Goal: Information Seeking & Learning: Learn about a topic

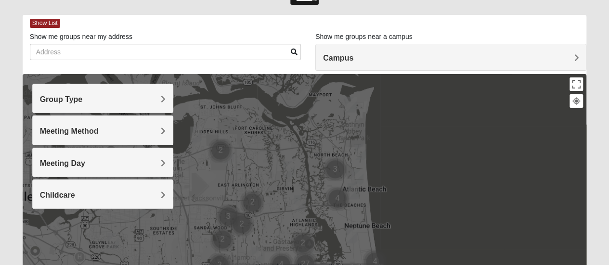
scroll to position [48, 0]
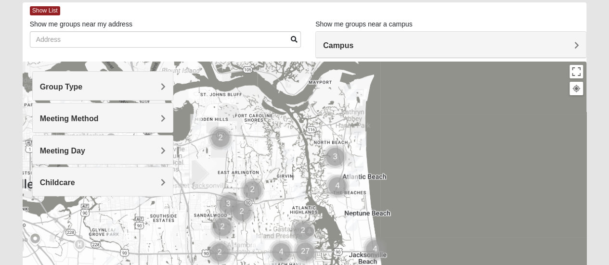
click at [140, 81] on div "Group Type" at bounding box center [103, 86] width 140 height 28
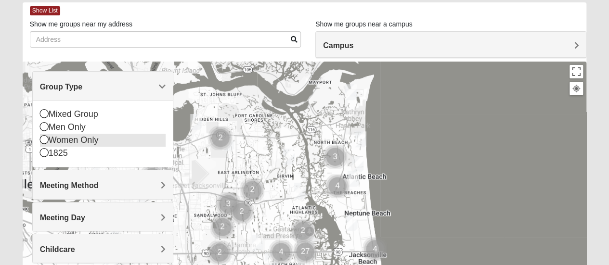
click at [43, 139] on icon at bounding box center [44, 139] width 9 height 9
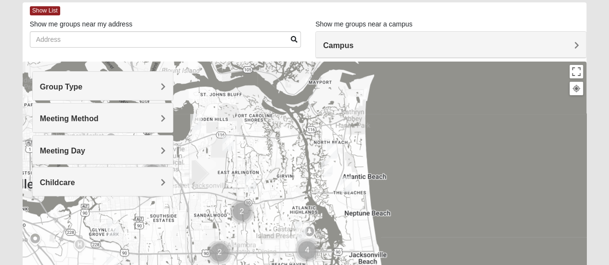
click at [99, 118] on span "Meeting Method" at bounding box center [69, 119] width 59 height 8
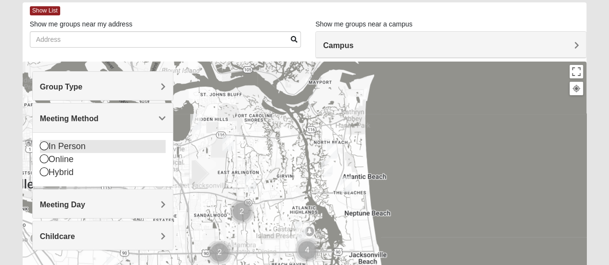
click at [43, 147] on icon at bounding box center [44, 146] width 9 height 9
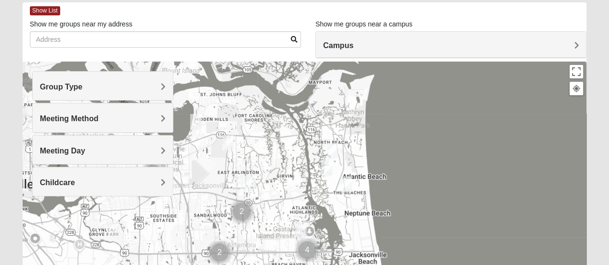
click at [149, 152] on h4 "Meeting Day" at bounding box center [103, 150] width 126 height 9
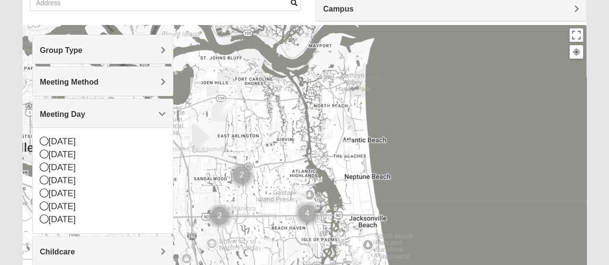
scroll to position [96, 0]
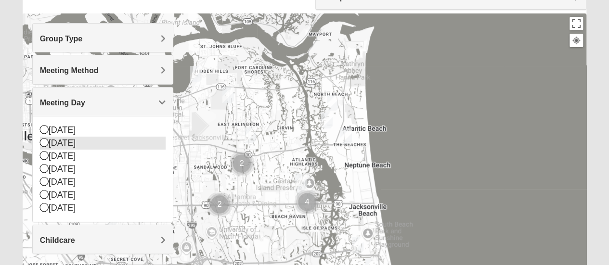
click at [43, 143] on icon at bounding box center [44, 142] width 9 height 9
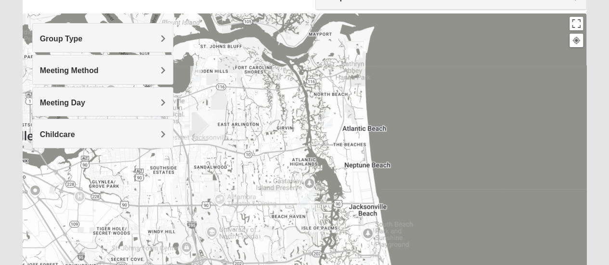
click at [154, 100] on h4 "Meeting Day" at bounding box center [103, 102] width 126 height 9
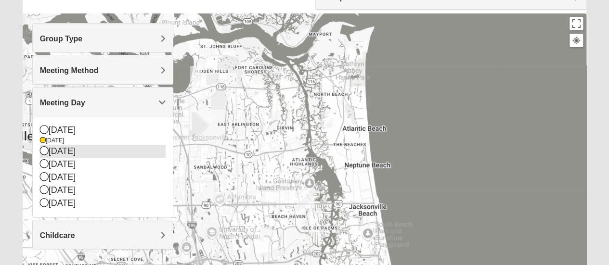
click at [45, 148] on icon at bounding box center [44, 150] width 9 height 9
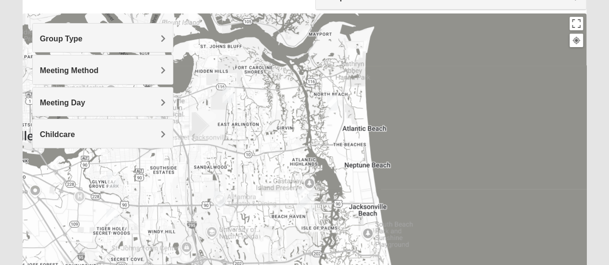
click at [151, 103] on h4 "Meeting Day" at bounding box center [103, 102] width 126 height 9
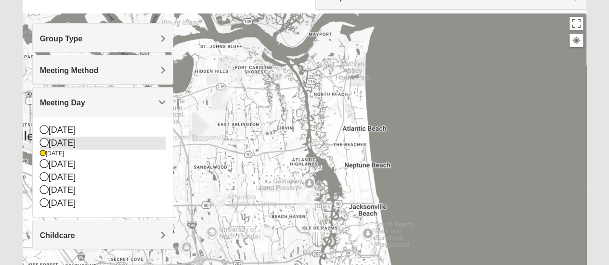
click at [50, 140] on div "[DATE]" at bounding box center [103, 143] width 126 height 13
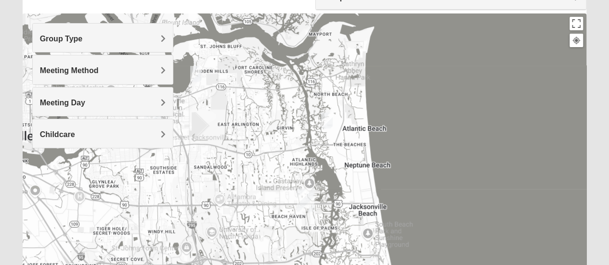
click at [325, 124] on img "Womens Simmons 32233" at bounding box center [327, 121] width 12 height 16
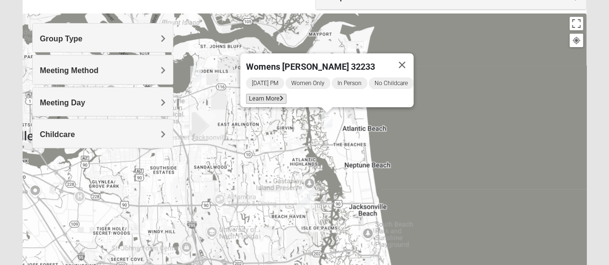
click at [269, 94] on span "Learn More" at bounding box center [266, 99] width 40 height 10
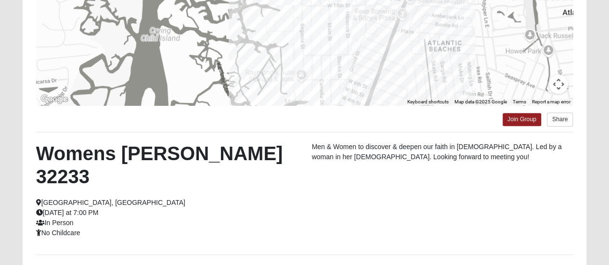
scroll to position [241, 0]
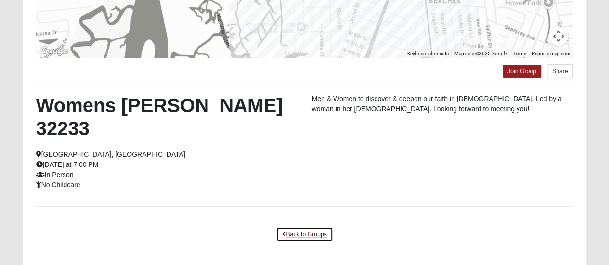
click at [310, 227] on link "Back to Groups" at bounding box center [304, 234] width 57 height 15
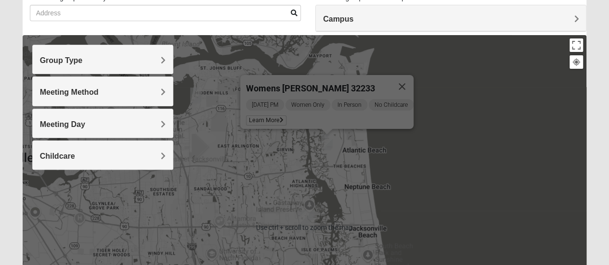
scroll to position [72, 0]
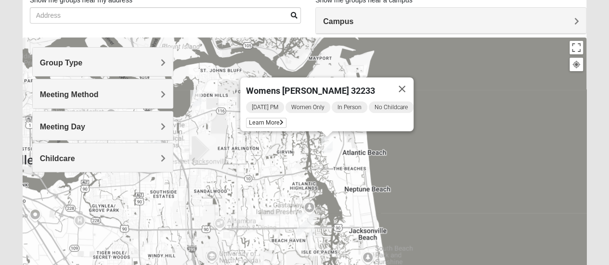
click at [143, 119] on div "Meeting Day" at bounding box center [103, 126] width 140 height 28
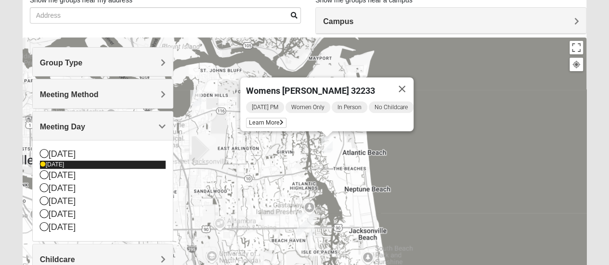
click at [45, 167] on div "[DATE]" at bounding box center [103, 165] width 126 height 8
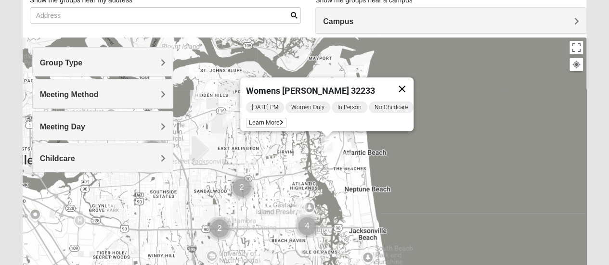
click at [406, 82] on button "Close" at bounding box center [401, 88] width 23 height 23
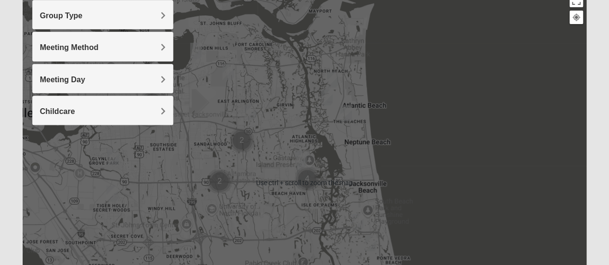
scroll to position [120, 0]
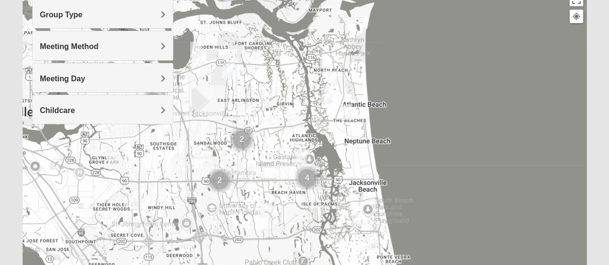
click at [452, 103] on div at bounding box center [305, 181] width 564 height 385
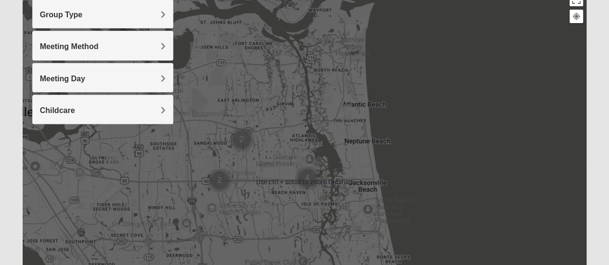
click at [244, 143] on img "Cluster of 2 groups" at bounding box center [242, 140] width 24 height 24
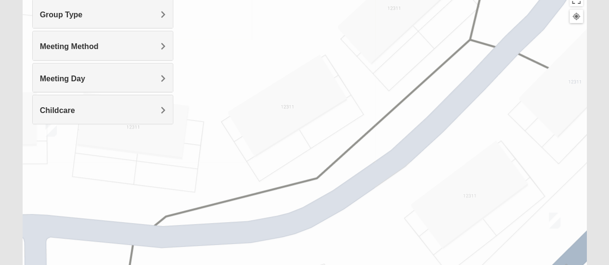
click at [51, 130] on div "Group Type Mixed Group Men Only Women Only 1825 Meeting Method In Person Online…" at bounding box center [102, 66] width 141 height 135
click at [49, 127] on div "Group Type Mixed Group Men Only Women Only 1825 Meeting Method In Person Online…" at bounding box center [102, 66] width 141 height 135
click at [555, 224] on img "Womens Vail 32246" at bounding box center [555, 221] width 12 height 16
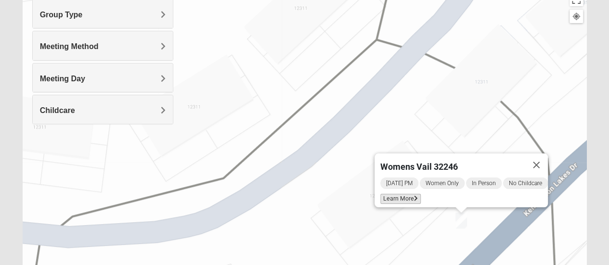
click at [395, 194] on span "Learn More" at bounding box center [400, 199] width 40 height 10
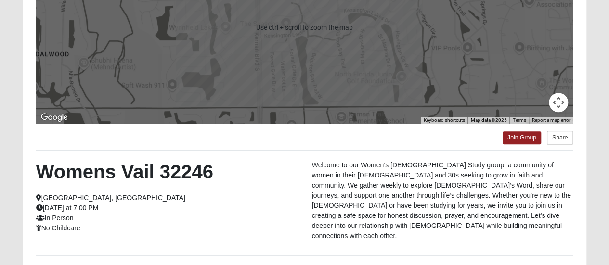
scroll to position [78, 0]
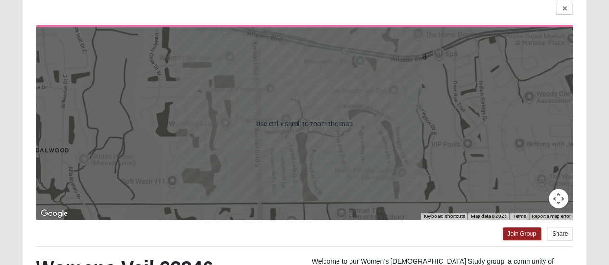
click at [560, 203] on button "Map camera controls" at bounding box center [558, 198] width 19 height 19
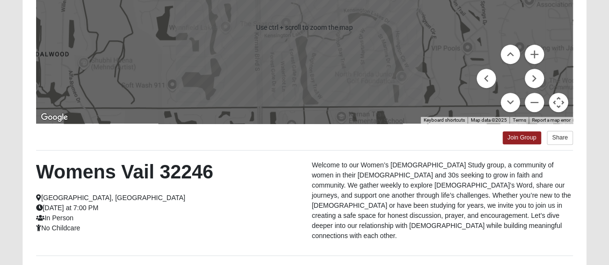
scroll to position [126, 0]
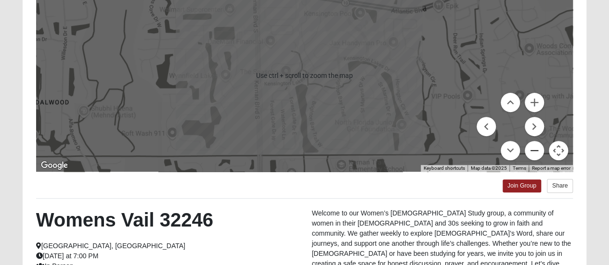
click at [533, 148] on button "Zoom out" at bounding box center [534, 150] width 19 height 19
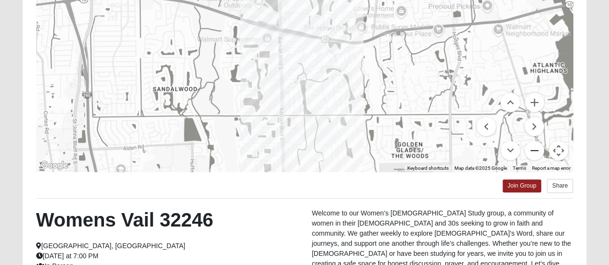
click at [533, 148] on button "Zoom out" at bounding box center [534, 150] width 19 height 19
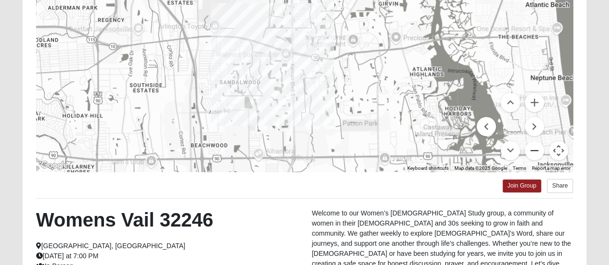
click at [529, 148] on button "Zoom out" at bounding box center [534, 150] width 19 height 19
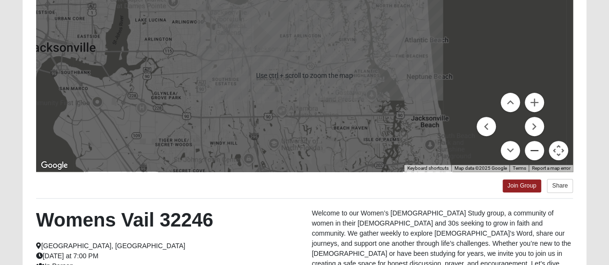
scroll to position [78, 0]
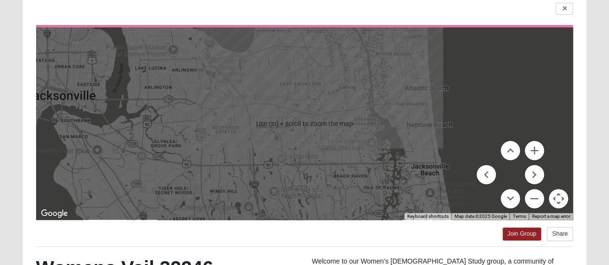
click at [425, 81] on div at bounding box center [304, 123] width 537 height 193
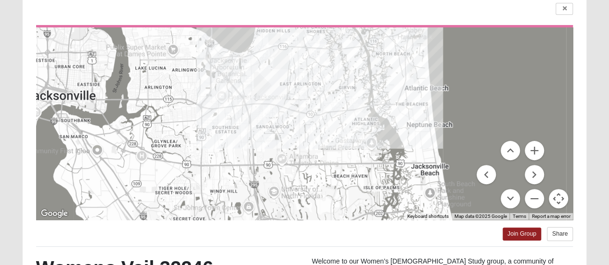
click at [274, 17] on div "← Move left → Move right ↑ Move up ↓ Move down + Zoom in - Zoom out Home Jump l…" at bounding box center [305, 200] width 564 height 422
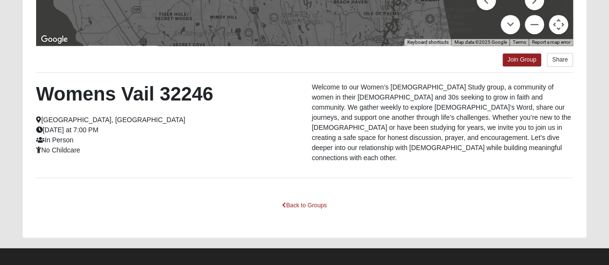
scroll to position [252, 0]
click at [294, 200] on link "Back to Groups" at bounding box center [304, 205] width 57 height 15
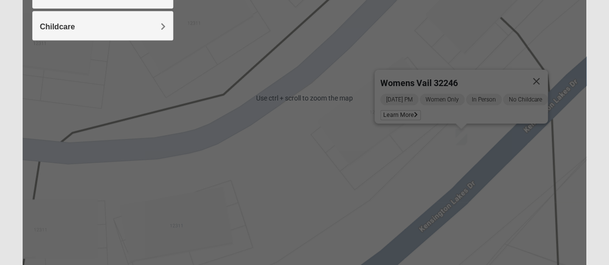
scroll to position [156, 0]
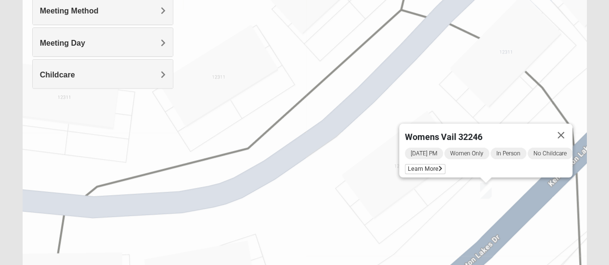
drag, startPoint x: 182, startPoint y: 146, endPoint x: 264, endPoint y: 165, distance: 83.6
click at [264, 165] on div "Womens Vail 32246 [DATE] PM Women Only In Person No Childcare Learn More" at bounding box center [305, 146] width 564 height 385
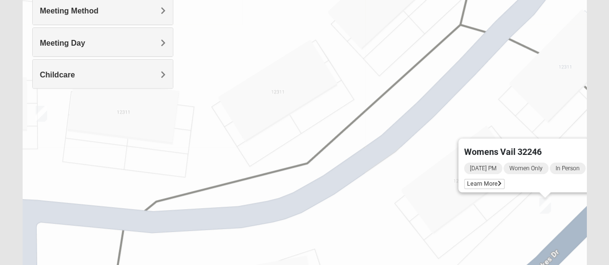
click at [41, 115] on img "Womens VanSickle 32225" at bounding box center [42, 114] width 12 height 16
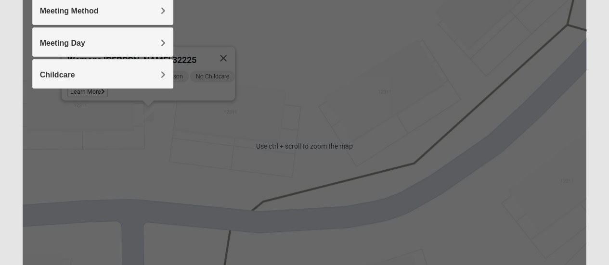
click at [201, 48] on div "Womens [PERSON_NAME] 32225" at bounding box center [139, 58] width 144 height 23
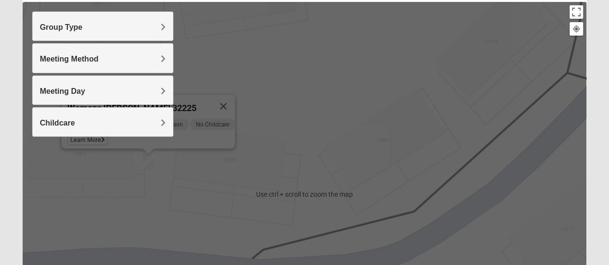
click at [90, 140] on div "Group Type Mixed Group Men Only Women Only 1825 Meeting Method In Person Online…" at bounding box center [102, 79] width 141 height 135
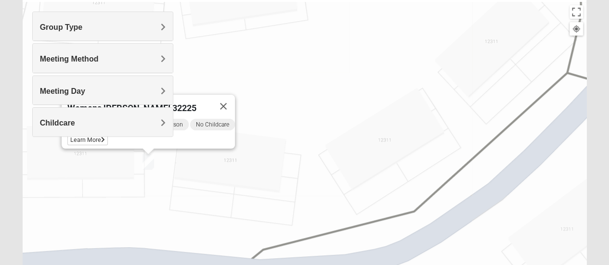
click at [87, 136] on div "Group Type Mixed Group Men Only Women Only 1825 Meeting Method In Person Online…" at bounding box center [102, 79] width 141 height 135
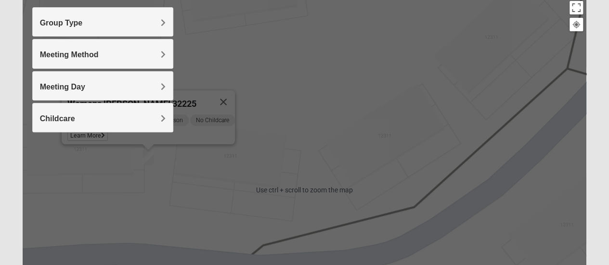
scroll to position [72, 0]
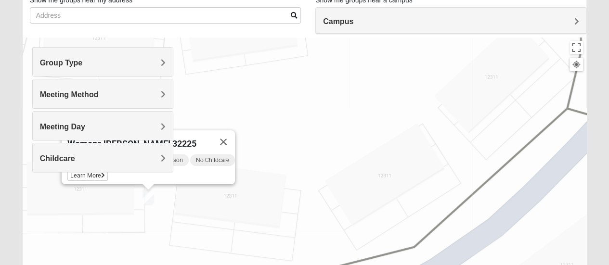
click at [136, 65] on h4 "Group Type" at bounding box center [103, 62] width 126 height 9
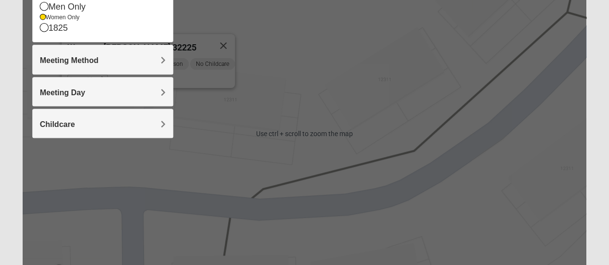
scroll to position [0, 0]
